Goal: Transaction & Acquisition: Book appointment/travel/reservation

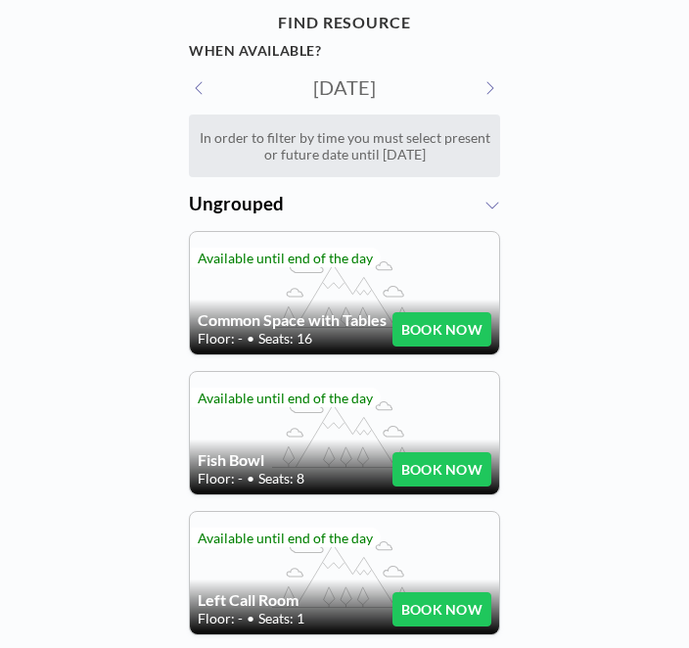
scroll to position [46, 0]
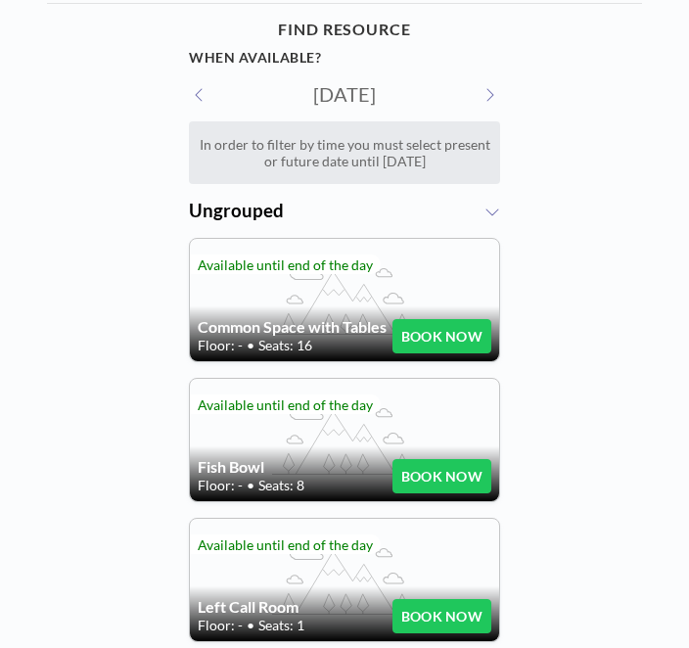
click at [210, 101] on button at bounding box center [200, 94] width 22 height 21
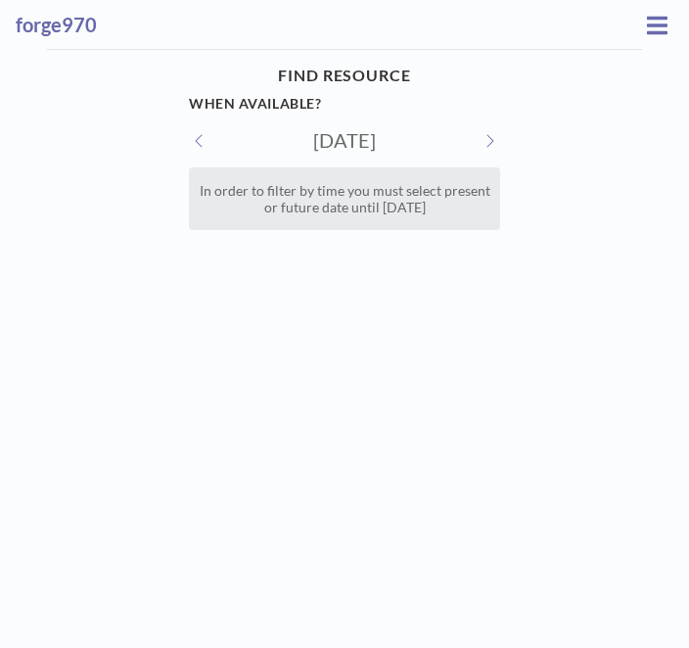
click at [489, 148] on button at bounding box center [489, 140] width 22 height 21
click at [486, 144] on button at bounding box center [489, 140] width 22 height 21
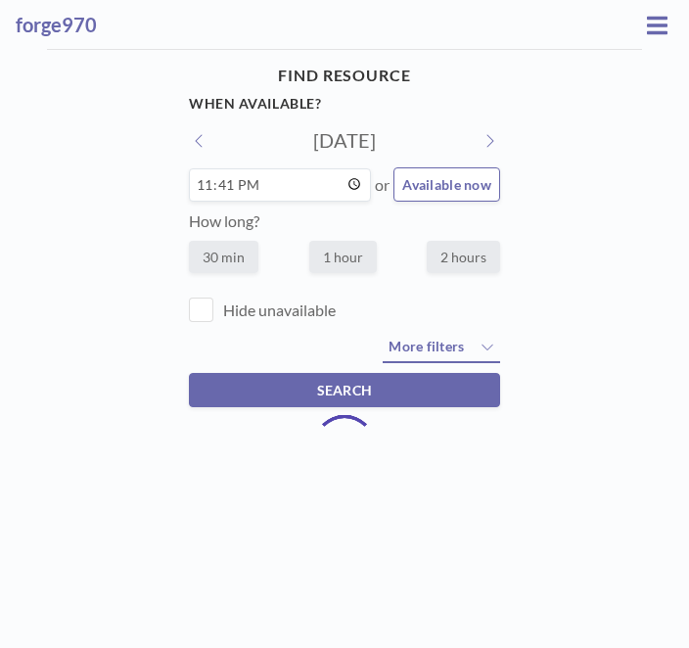
type input "[DATE]"
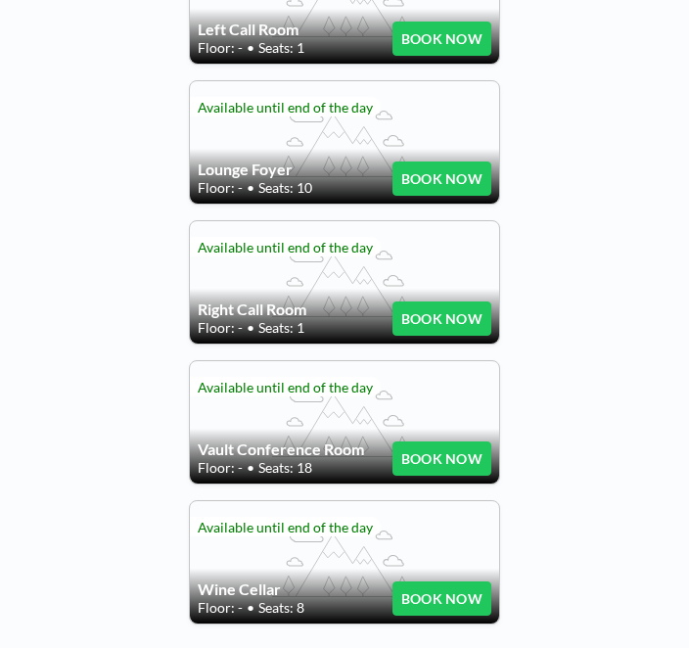
scroll to position [806, 0]
click at [450, 441] on button "BOOK NOW" at bounding box center [441, 458] width 99 height 34
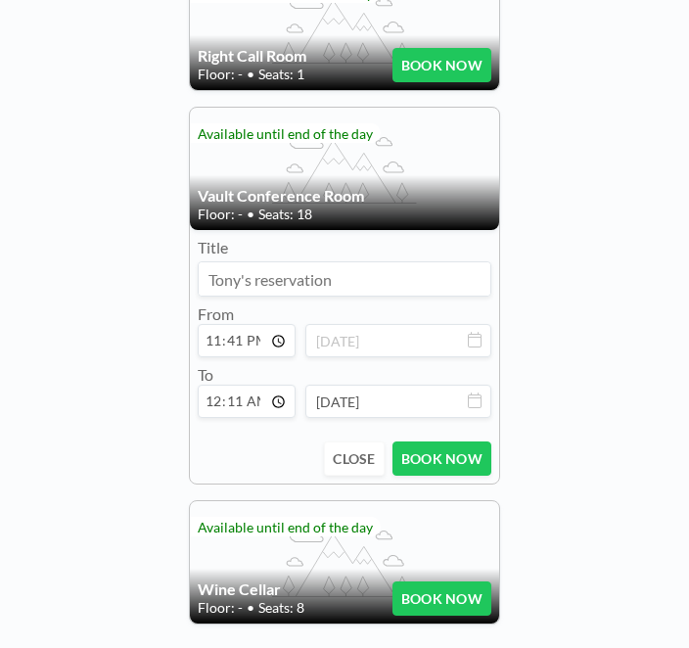
scroll to position [1063, 0]
click at [455, 281] on input at bounding box center [345, 278] width 292 height 33
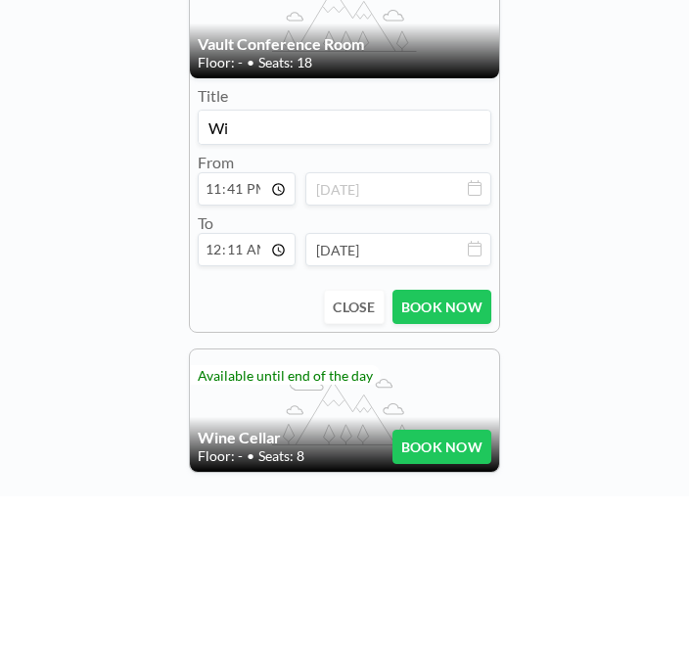
type input "W"
type input "Story home group"
click at [248, 324] on input "23:41" at bounding box center [247, 340] width 98 height 33
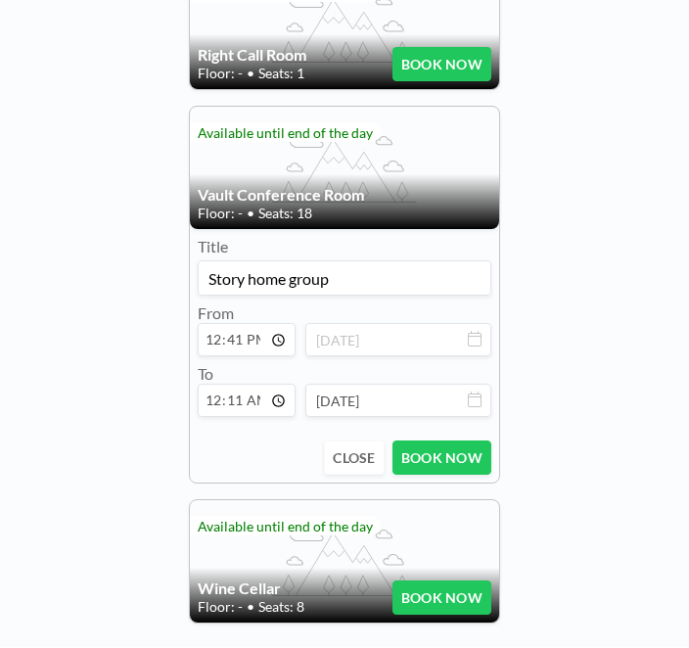
type input "12:00"
click at [257, 389] on input "00:11" at bounding box center [247, 400] width 98 height 33
click at [266, 394] on input "01:00" at bounding box center [247, 400] width 98 height 33
type input "13:00"
click at [279, 324] on input "12:00" at bounding box center [247, 340] width 98 height 33
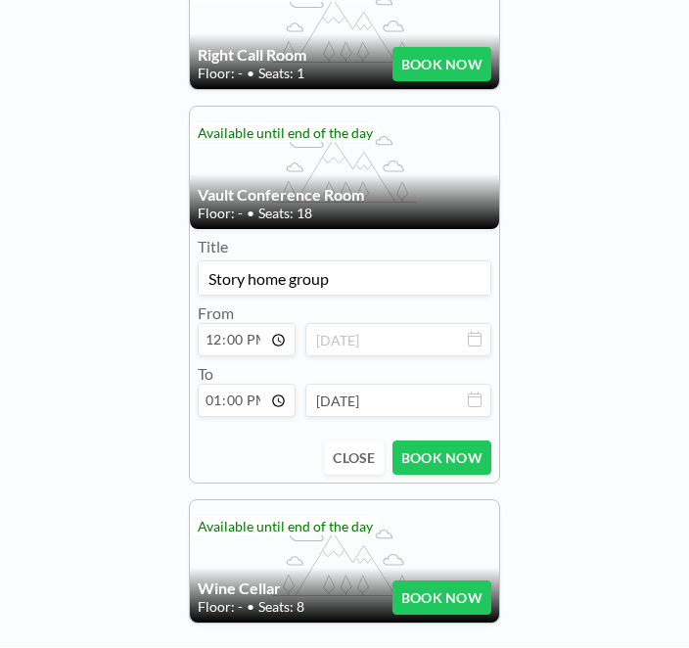
type input "12:30"
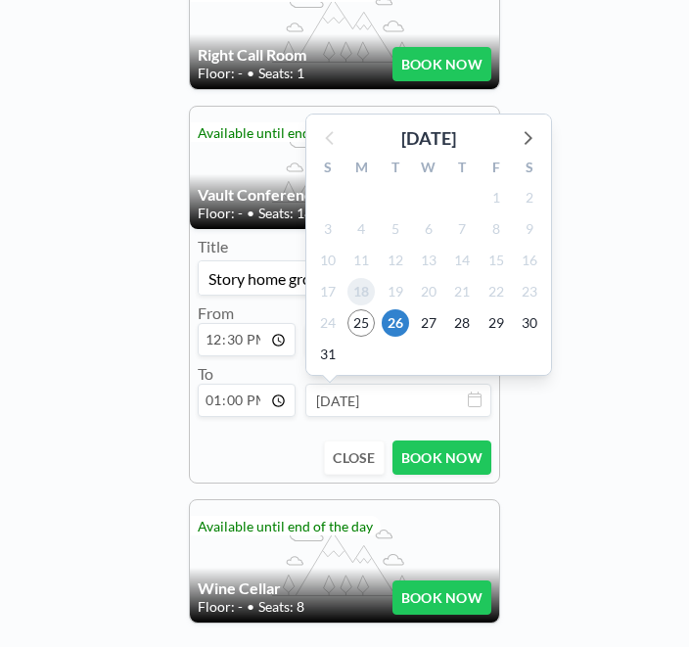
click at [362, 302] on span "18" at bounding box center [360, 292] width 27 height 27
click at [354, 339] on div "1" at bounding box center [360, 354] width 33 height 31
click at [358, 310] on span "25" at bounding box center [360, 323] width 27 height 27
type input "Aug 25, 2025"
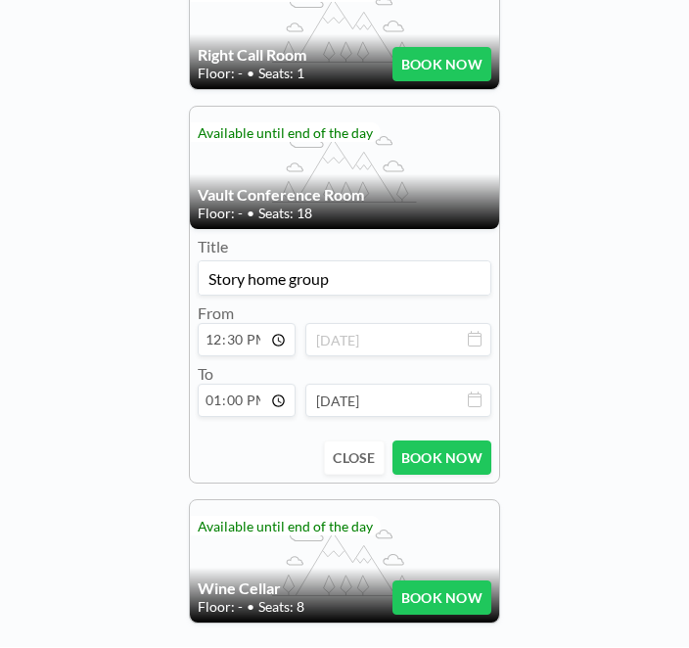
click at [357, 307] on div "From 12:30 Aug 25, 2025" at bounding box center [345, 330] width 294 height 53
click at [465, 451] on button "BOOK NOW" at bounding box center [441, 458] width 99 height 34
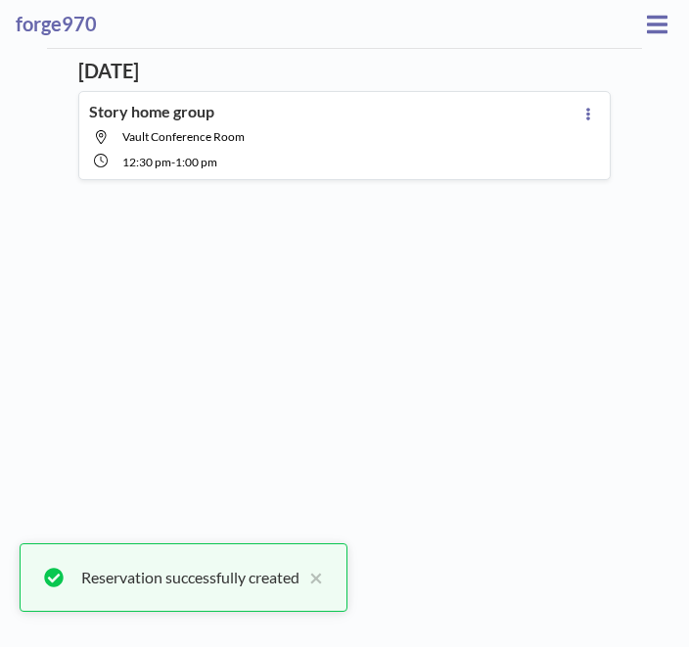
click at [584, 119] on icon at bounding box center [588, 115] width 8 height 13
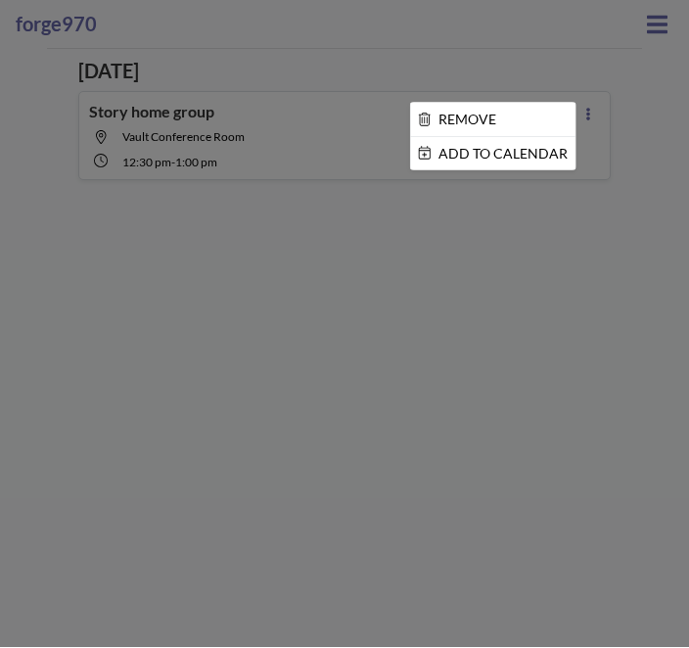
click at [372, 291] on div at bounding box center [344, 324] width 689 height 648
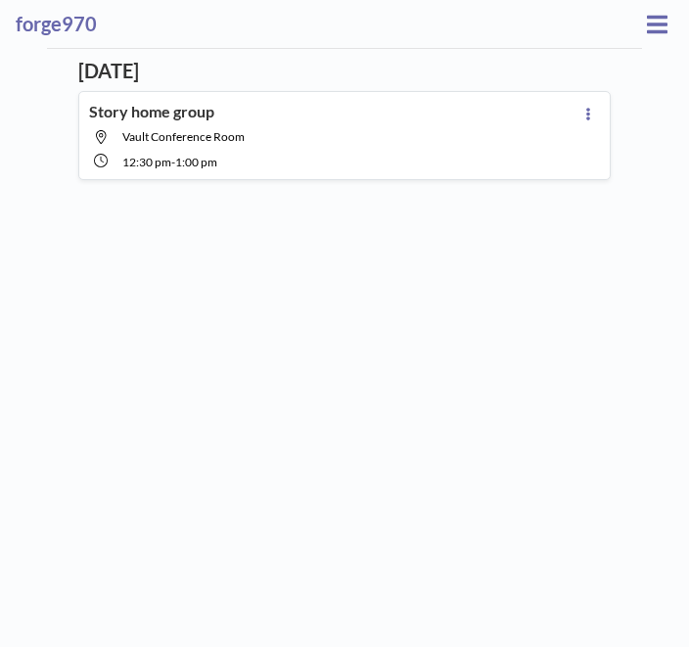
click at [296, 146] on div "Story home group Vault Conference Room 12:30 PM - 1:00 PM" at bounding box center [332, 137] width 486 height 68
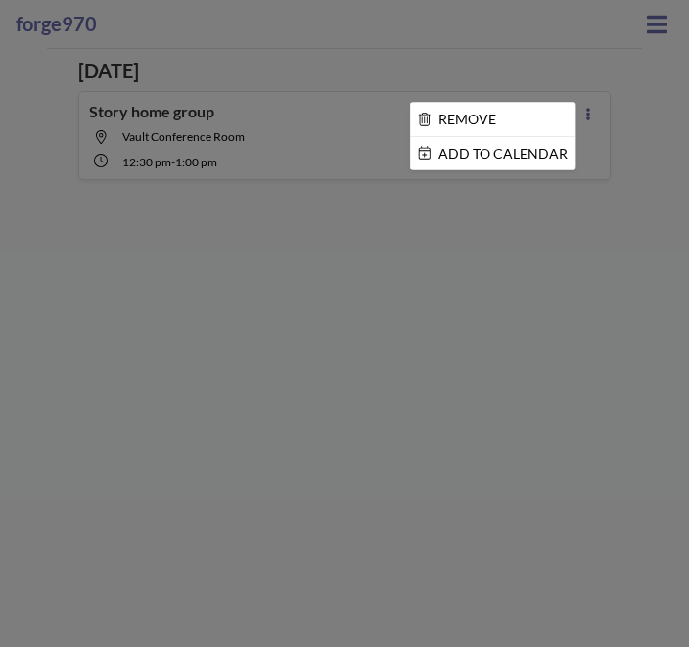
click at [272, 115] on div at bounding box center [344, 324] width 689 height 648
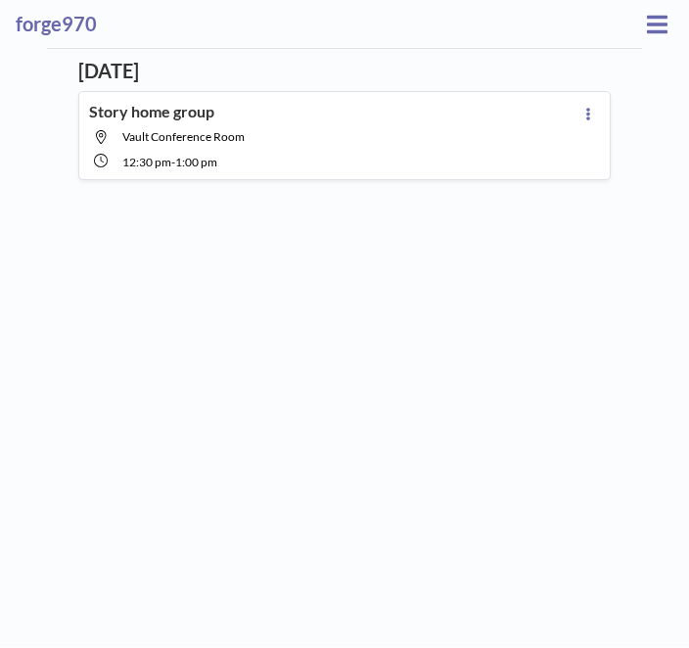
click at [576, 114] on button at bounding box center [587, 114] width 23 height 23
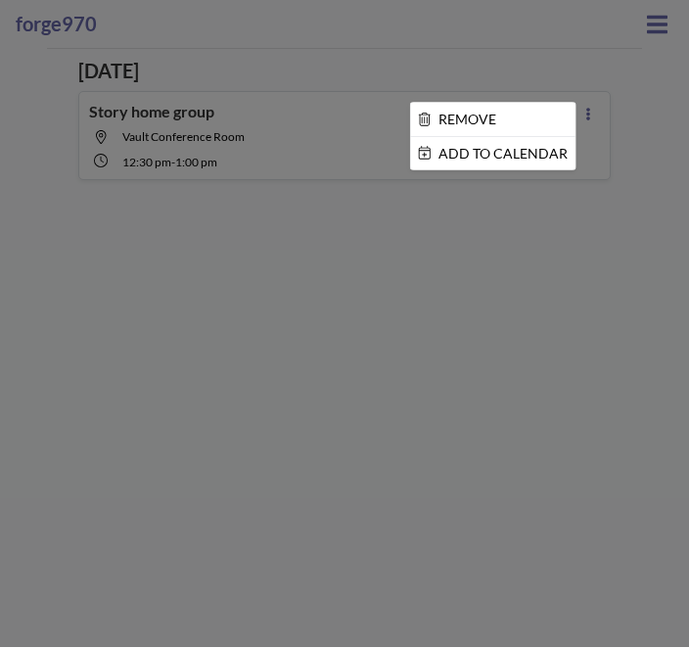
click at [537, 249] on div at bounding box center [344, 324] width 689 height 648
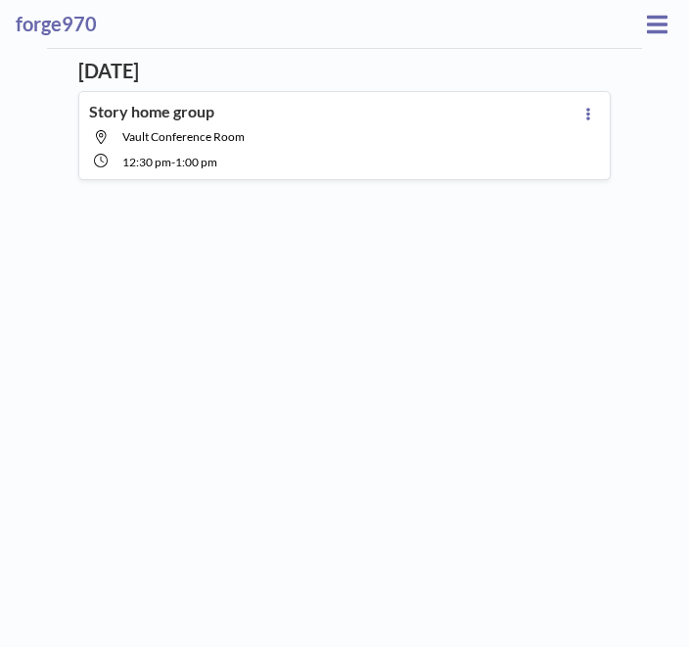
click at [641, 22] on button at bounding box center [657, 25] width 32 height 30
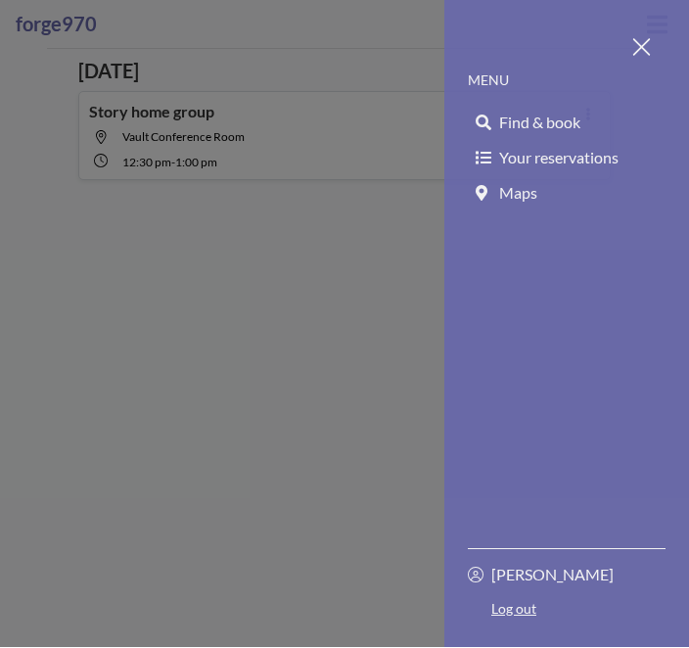
click at [569, 113] on span "Find & book" at bounding box center [539, 123] width 81 height 20
